Goal: Check status

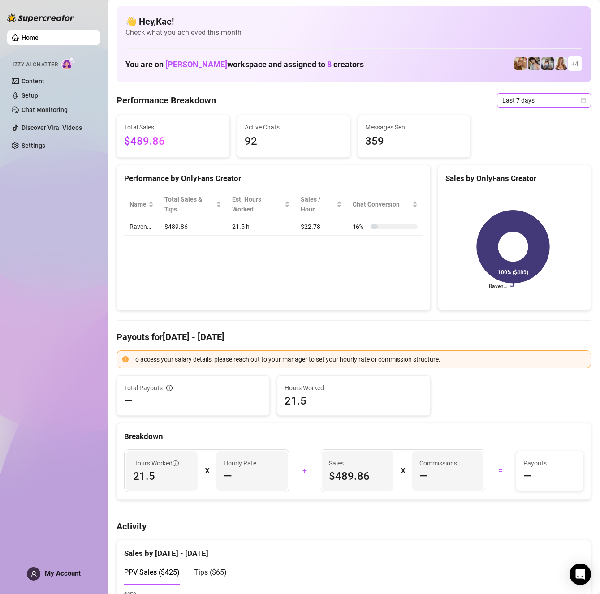
click at [537, 101] on span "Last 7 days" at bounding box center [543, 100] width 83 height 13
click at [531, 144] on div "Last 30 days" at bounding box center [536, 147] width 80 height 10
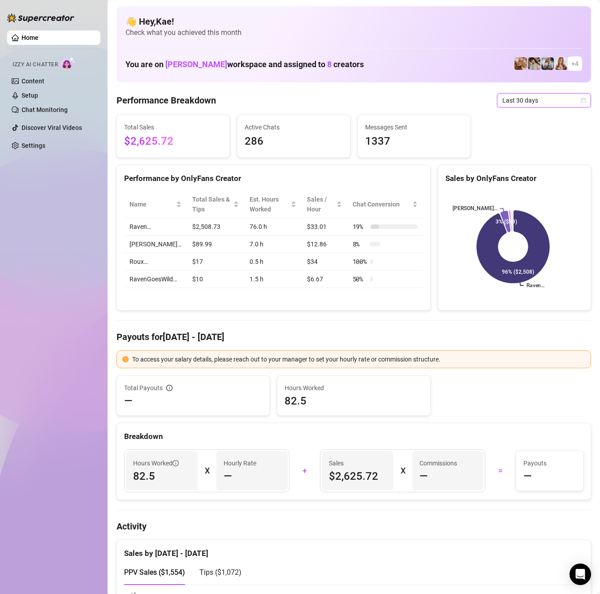
click at [522, 99] on span "Last 30 days" at bounding box center [543, 100] width 83 height 13
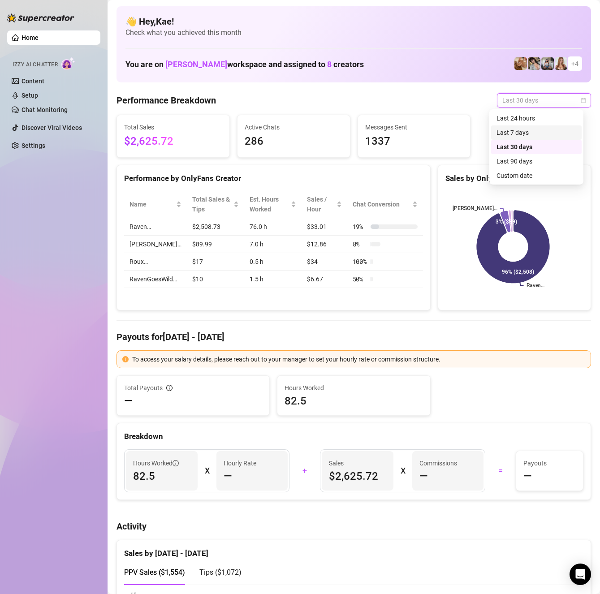
click at [521, 136] on div "Last 7 days" at bounding box center [536, 133] width 80 height 10
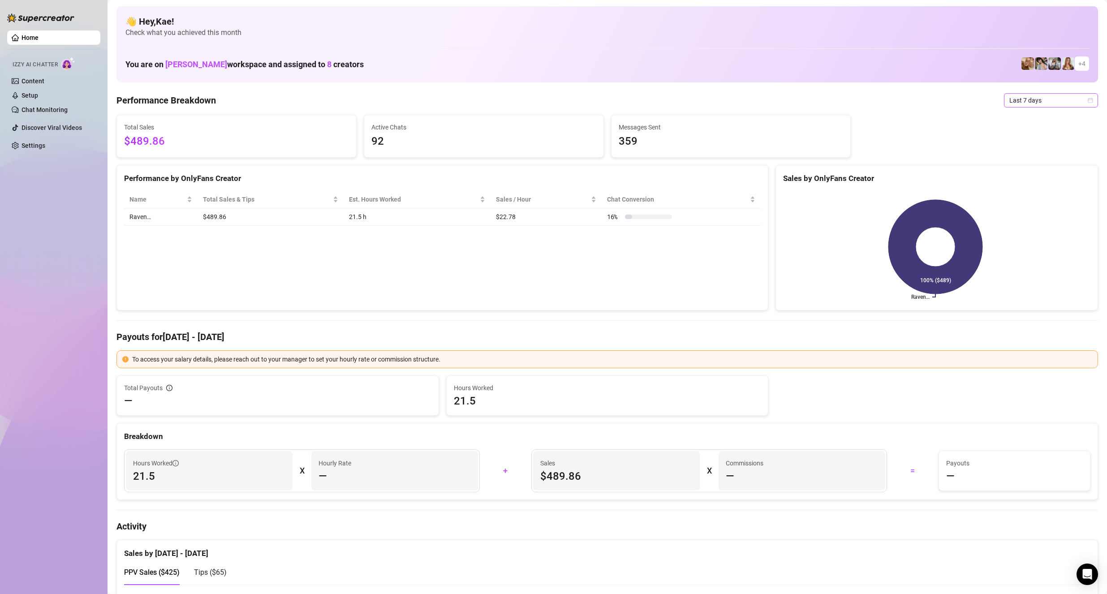
click at [599, 105] on span "Last 7 days" at bounding box center [1050, 100] width 83 height 13
click at [599, 136] on div "Last 7 days" at bounding box center [1043, 133] width 80 height 10
click at [599, 100] on span "Last 7 days" at bounding box center [1050, 100] width 83 height 13
click at [599, 124] on div "Last 24 hours" at bounding box center [1043, 118] width 90 height 14
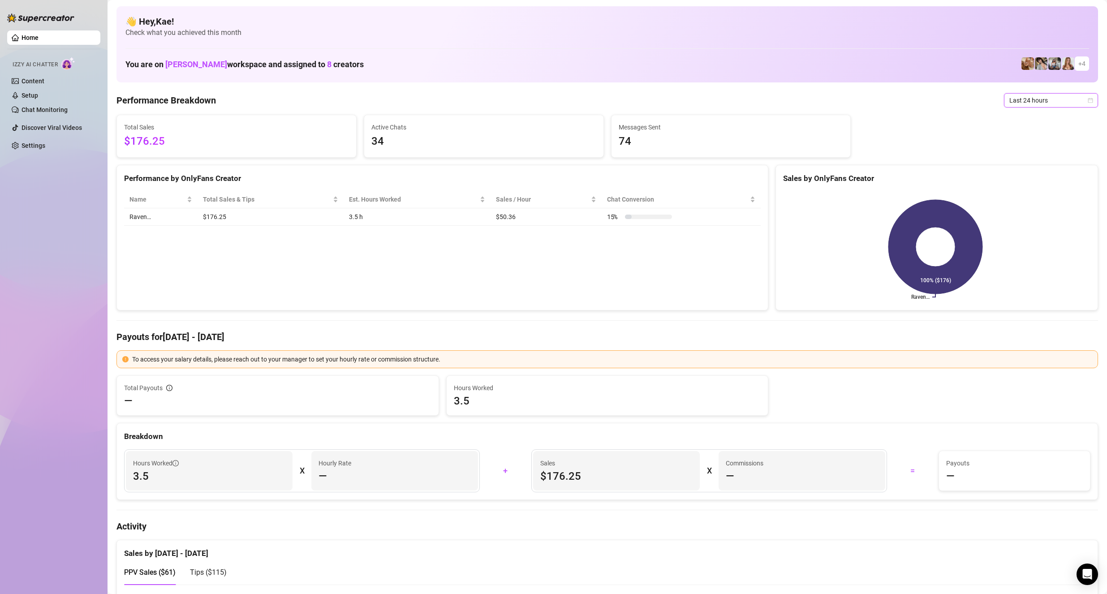
click at [599, 103] on div "Performance Breakdown Last 24 hours Last 24 hours" at bounding box center [606, 100] width 981 height 14
click at [599, 100] on span "Last 24 hours" at bounding box center [1050, 100] width 83 height 13
click at [599, 131] on div "Last 7 days" at bounding box center [1043, 133] width 80 height 10
click at [599, 94] on span "Last 7 days" at bounding box center [1050, 100] width 83 height 13
click at [599, 142] on div "Last 30 days" at bounding box center [1043, 147] width 80 height 10
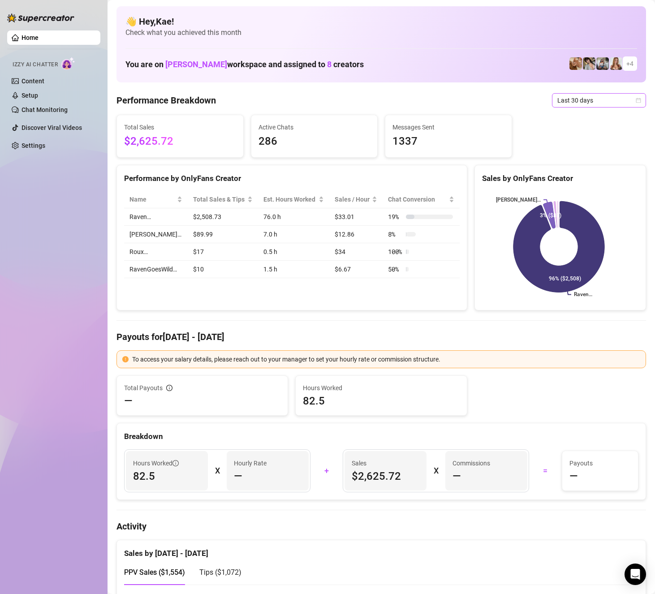
click at [583, 100] on span "Last 30 days" at bounding box center [598, 100] width 83 height 13
click at [572, 147] on div "Last 30 days" at bounding box center [591, 147] width 80 height 10
